Goal: Transaction & Acquisition: Purchase product/service

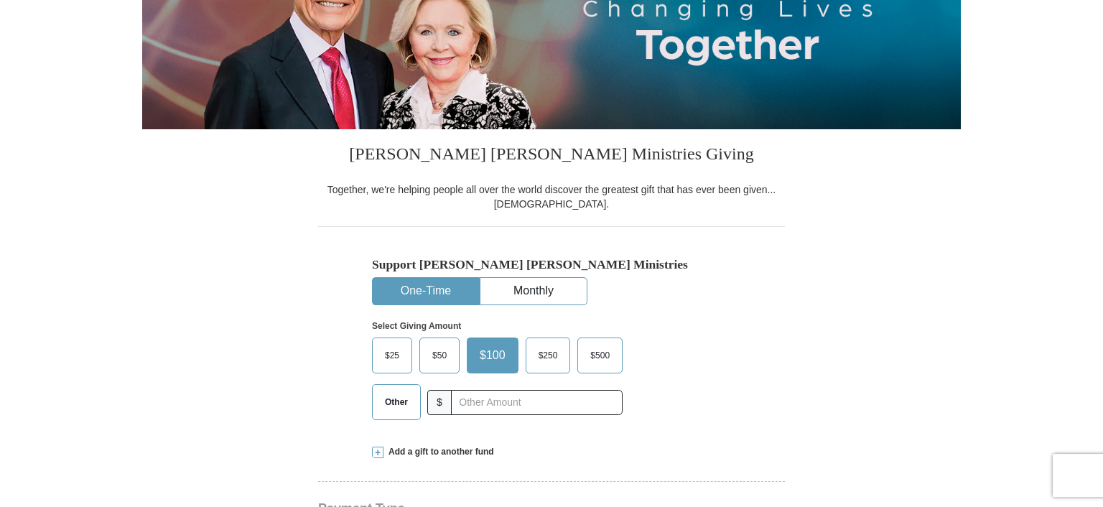
select select "[GEOGRAPHIC_DATA]"
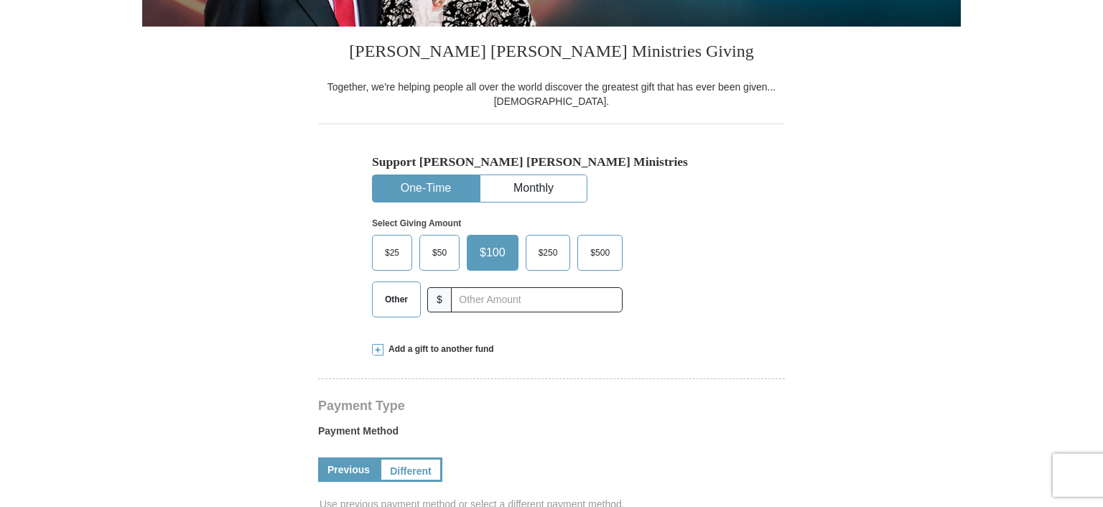
scroll to position [300, 0]
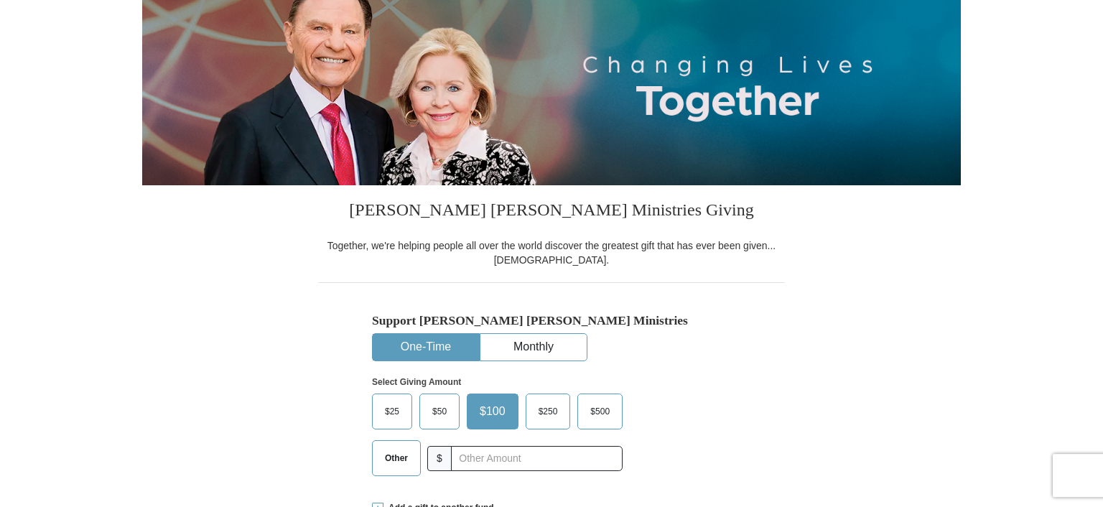
select select "[GEOGRAPHIC_DATA]"
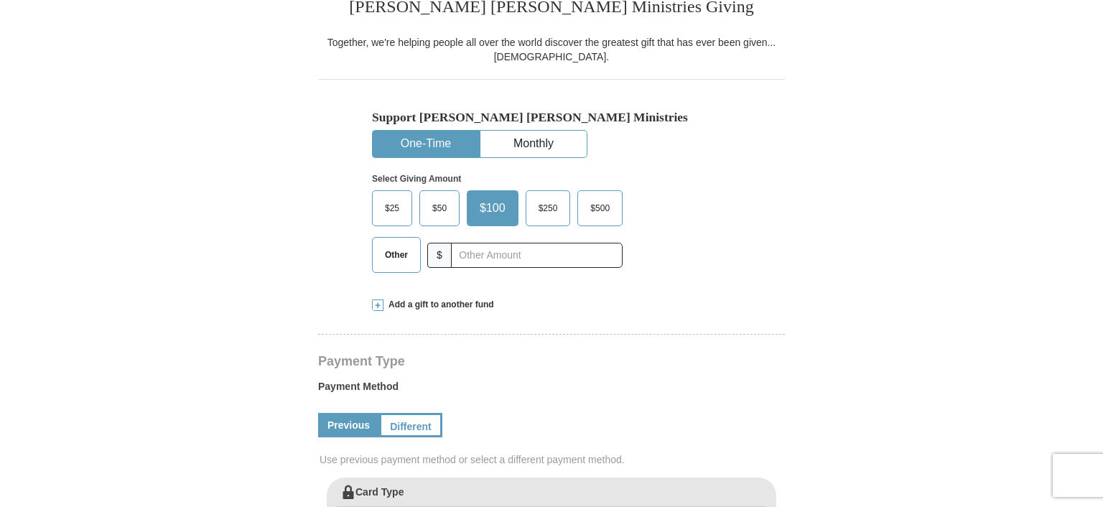
scroll to position [353, 0]
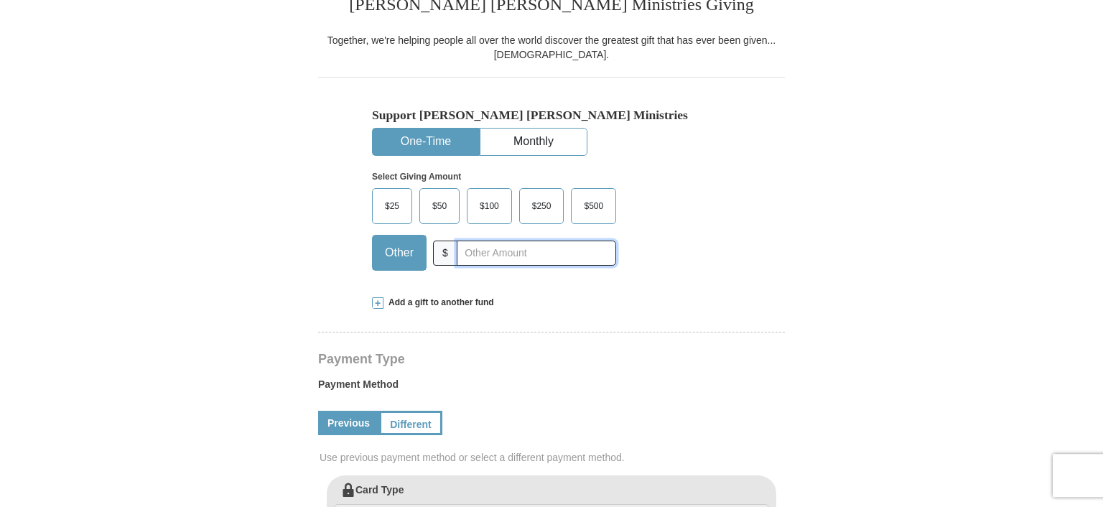
click at [470, 254] on input "text" at bounding box center [536, 253] width 159 height 25
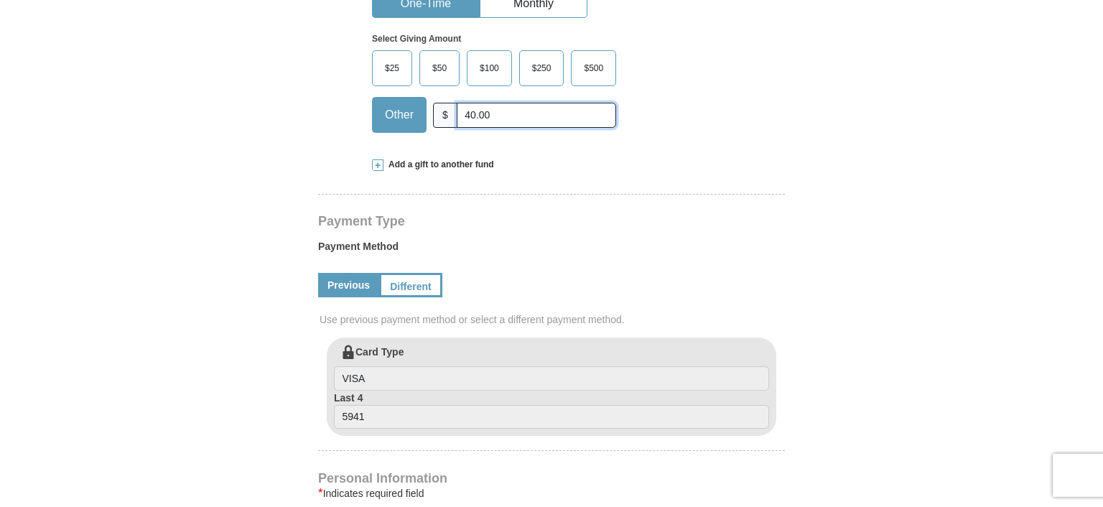
scroll to position [478, 0]
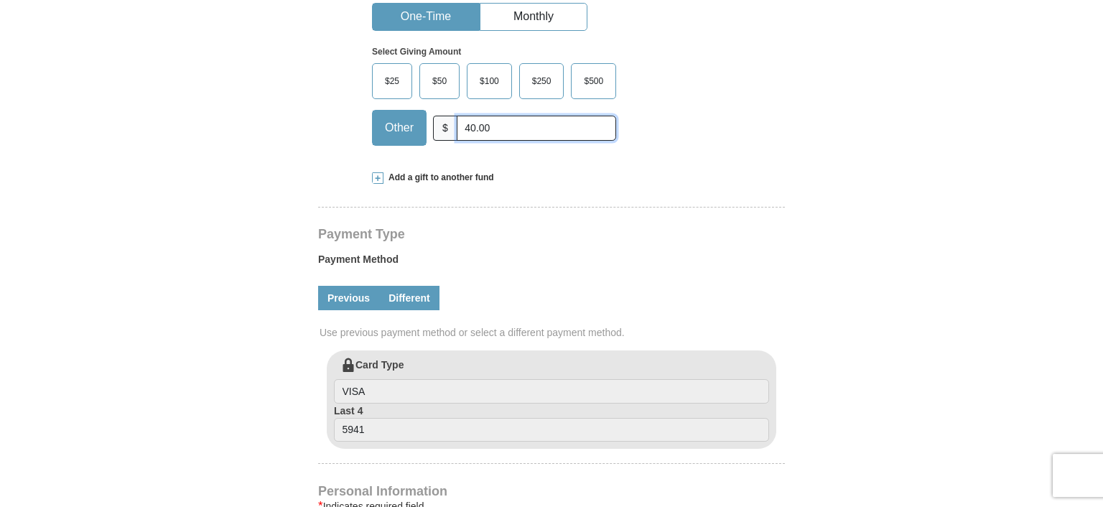
type input "40.00"
click at [411, 298] on link "Different" at bounding box center [409, 298] width 60 height 24
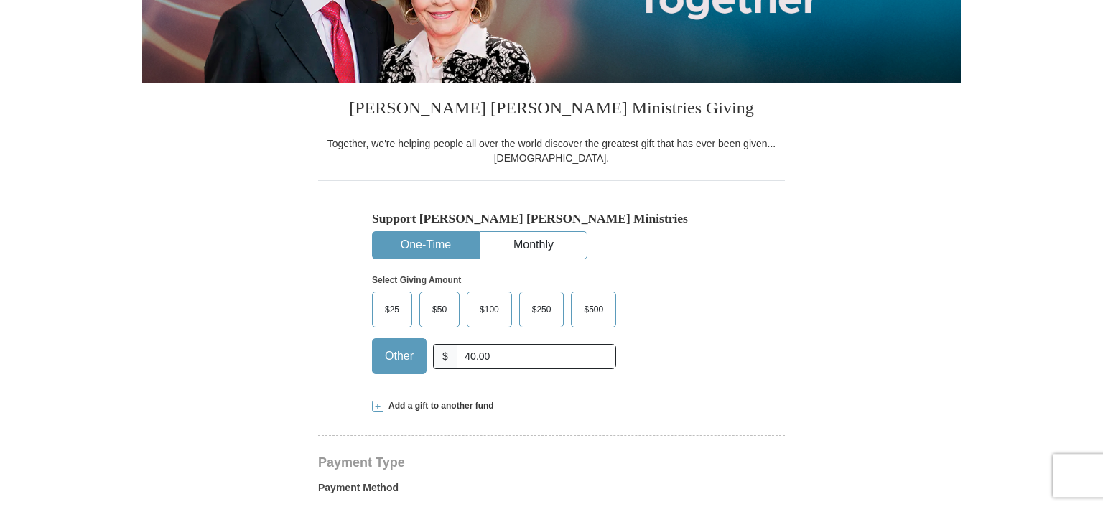
scroll to position [250, 0]
click at [379, 406] on span at bounding box center [377, 406] width 11 height 11
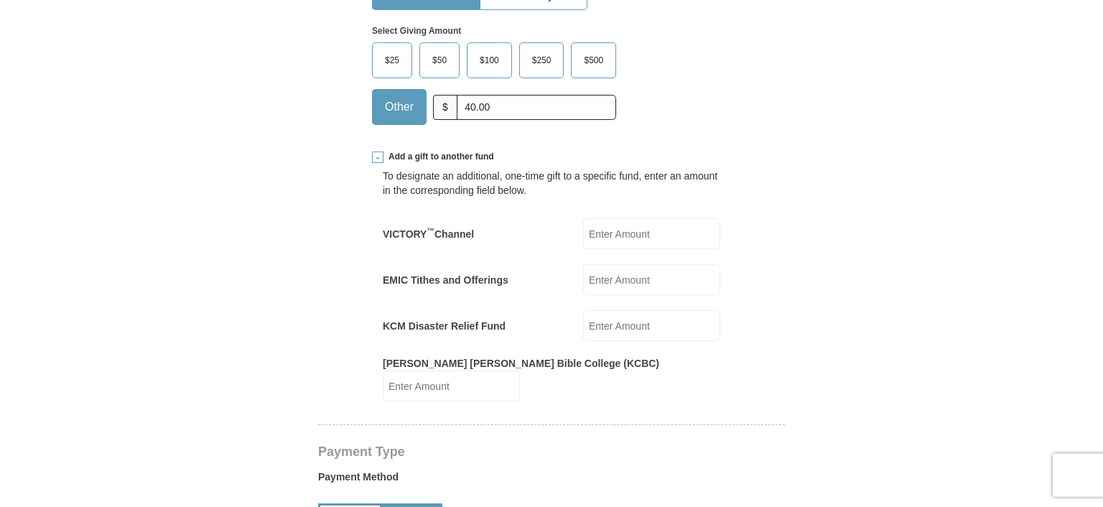
scroll to position [500, 0]
click at [614, 287] on input "EMIC Tithes and Offerings" at bounding box center [651, 279] width 137 height 31
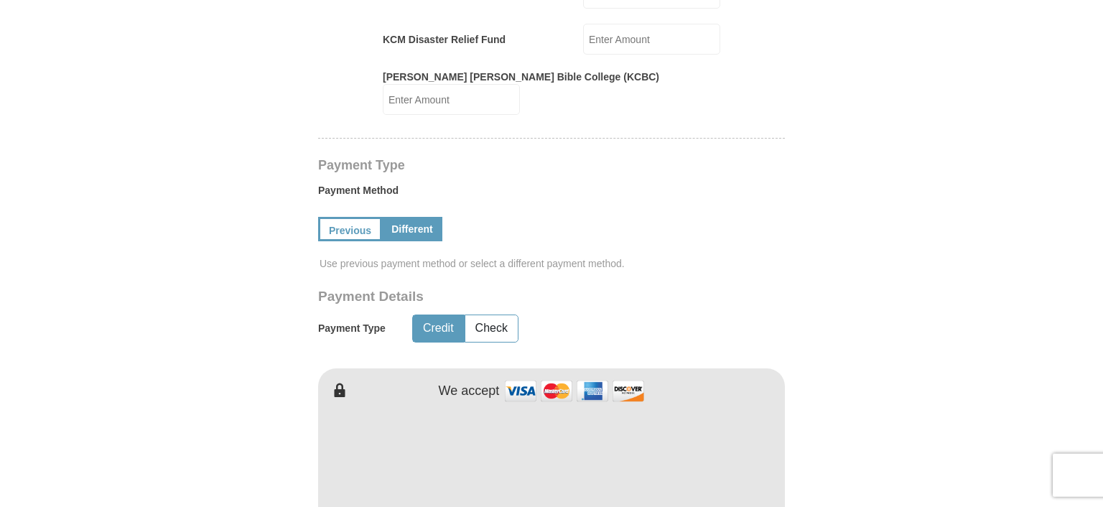
scroll to position [799, 0]
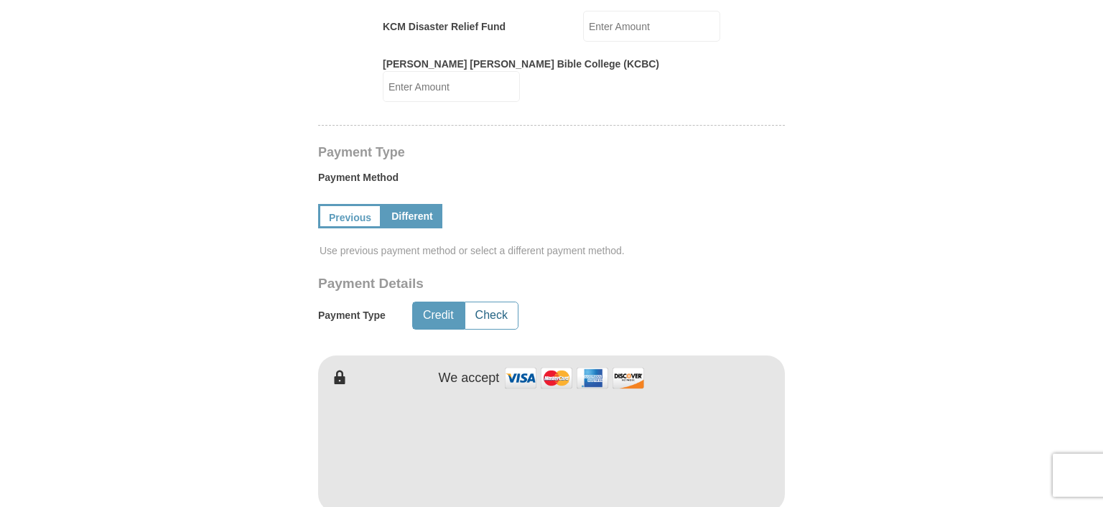
type input "50.00"
click at [495, 302] on button "Check" at bounding box center [492, 315] width 52 height 27
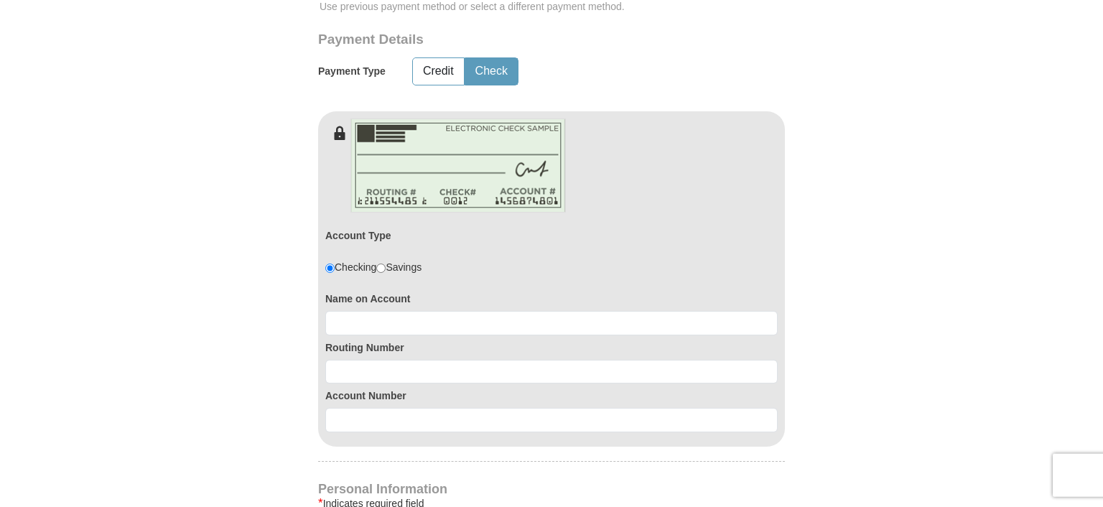
scroll to position [1045, 0]
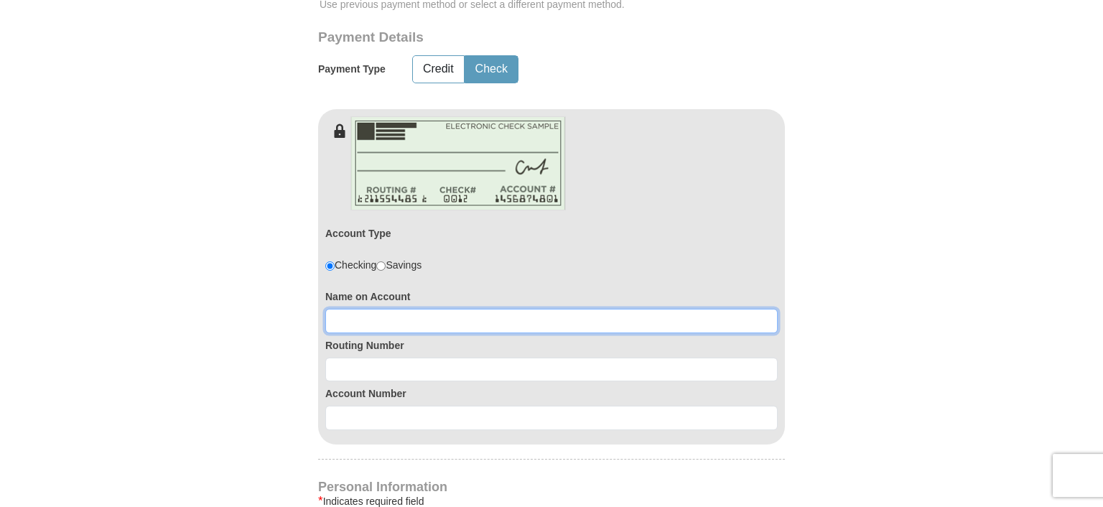
click at [533, 309] on input at bounding box center [551, 321] width 453 height 24
type input "Sharon M. Hester"
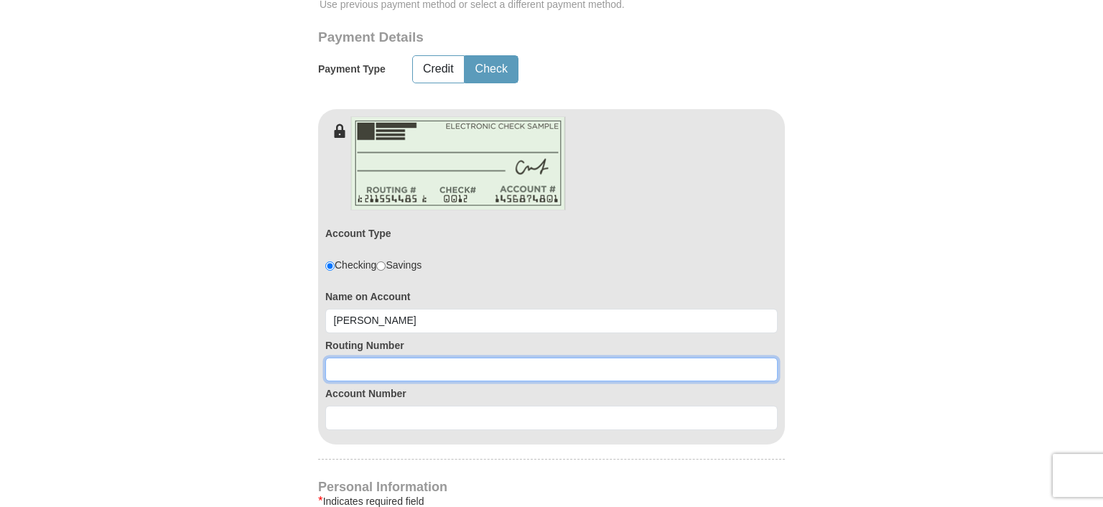
click at [409, 358] on input at bounding box center [551, 370] width 453 height 24
type input "084301767"
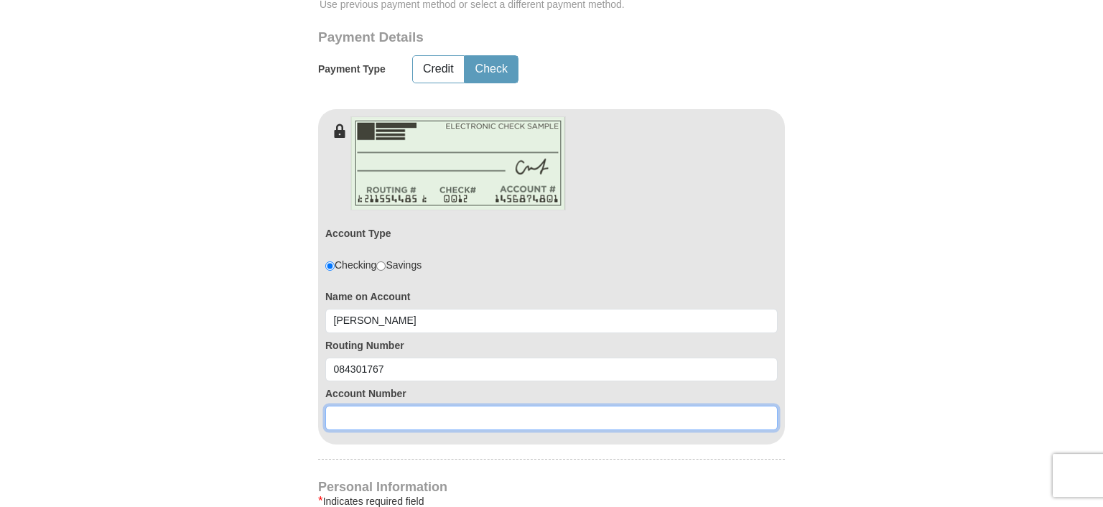
click at [376, 406] on input at bounding box center [551, 418] width 453 height 24
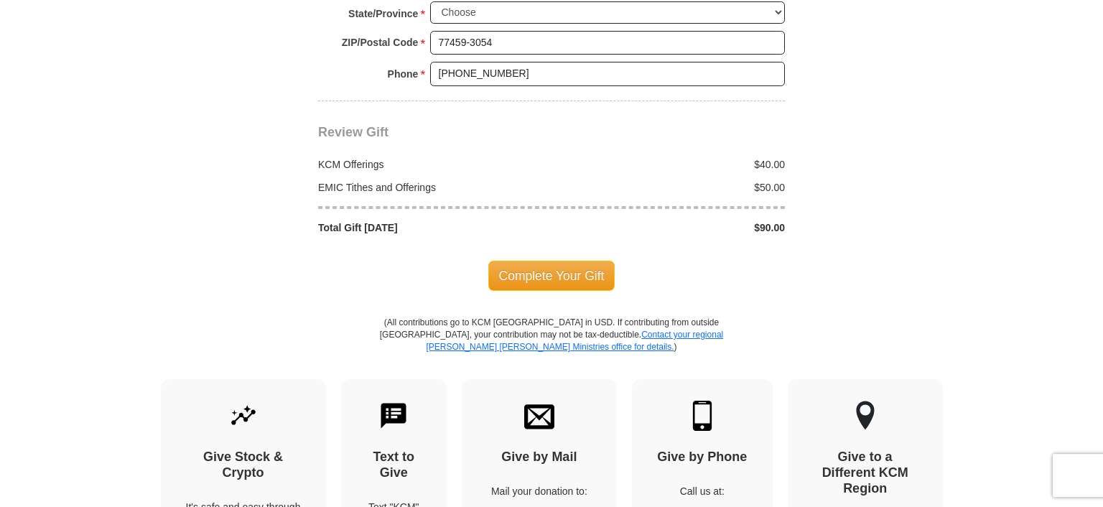
scroll to position [1813, 0]
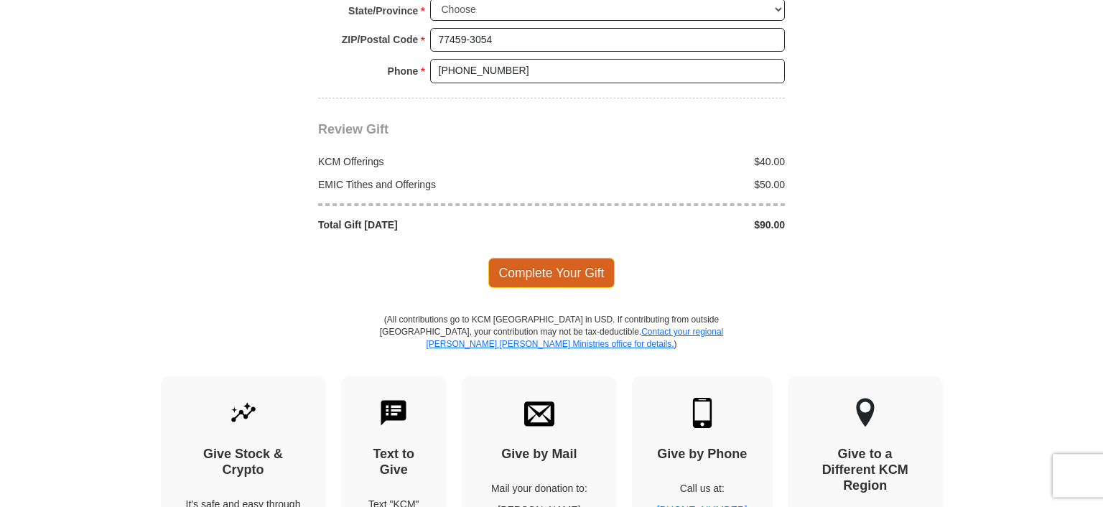
type input "041104224259"
click at [542, 258] on span "Complete Your Gift" at bounding box center [552, 273] width 127 height 30
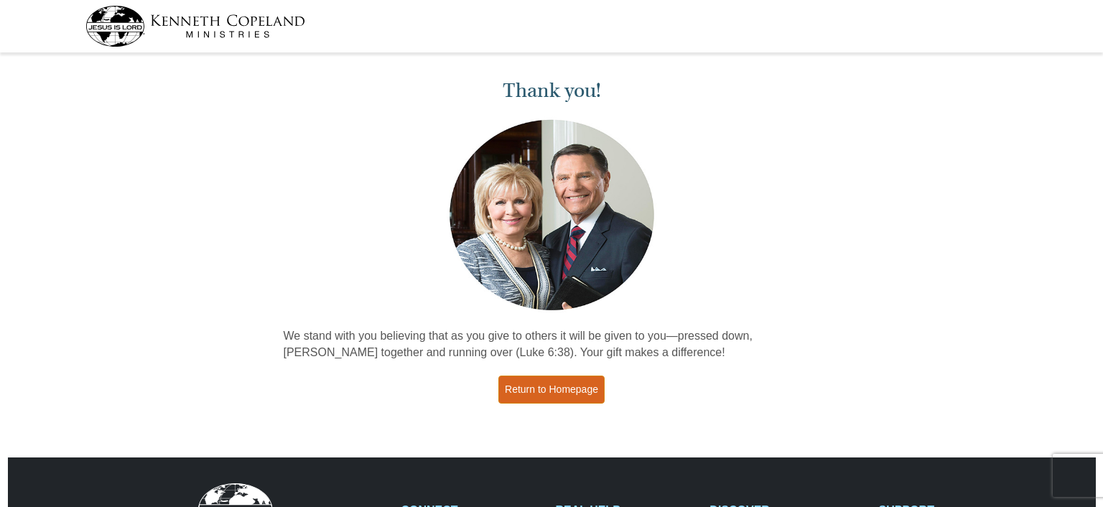
click at [602, 397] on link "Return to Homepage" at bounding box center [552, 390] width 106 height 28
